Goal: Information Seeking & Learning: Learn about a topic

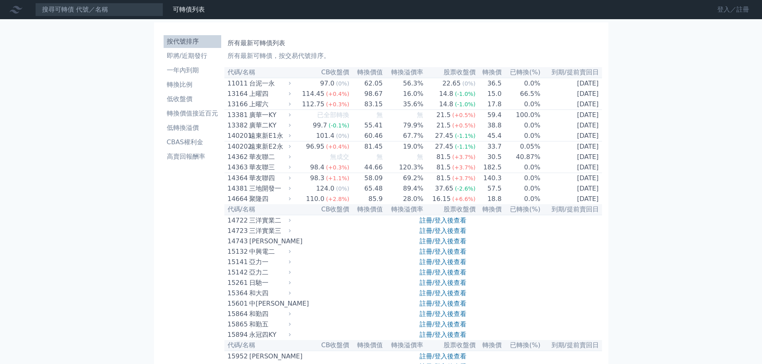
click at [722, 10] on link "登入／註冊" at bounding box center [733, 9] width 45 height 13
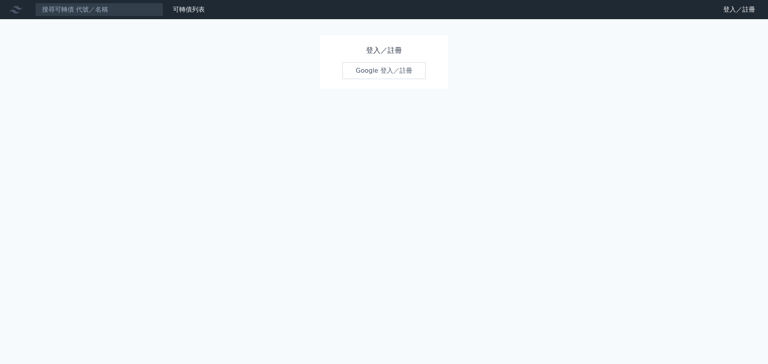
click at [369, 73] on link "Google 登入／註冊" at bounding box center [383, 70] width 83 height 17
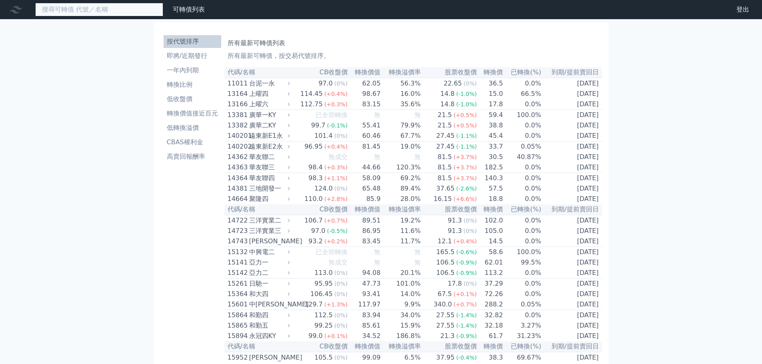
click at [129, 12] on input at bounding box center [99, 10] width 128 height 14
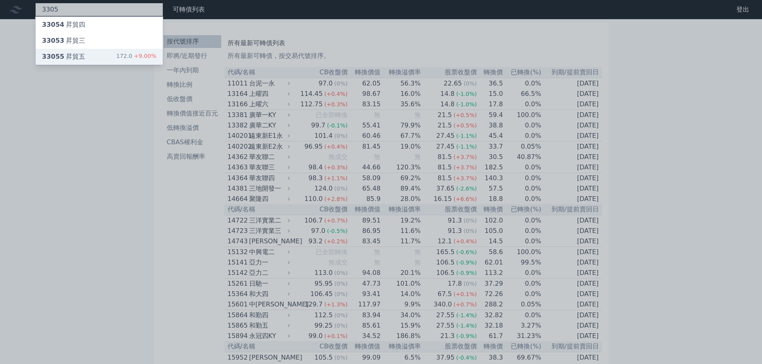
type input "3305"
click at [140, 56] on span "+9.00%" at bounding box center [144, 56] width 24 height 6
